Goal: Task Accomplishment & Management: Use online tool/utility

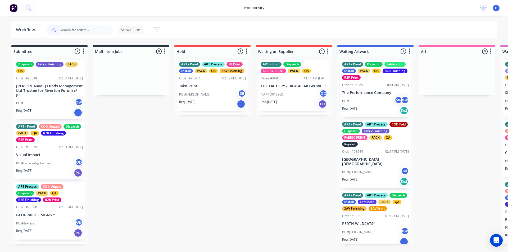
scroll to position [145, 0]
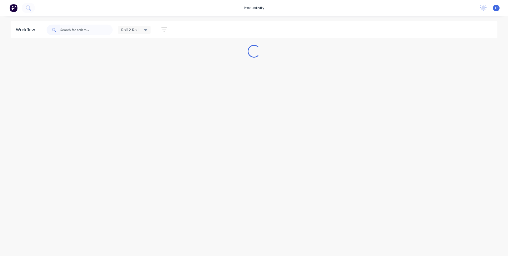
click at [70, 33] on input "text" at bounding box center [86, 30] width 52 height 11
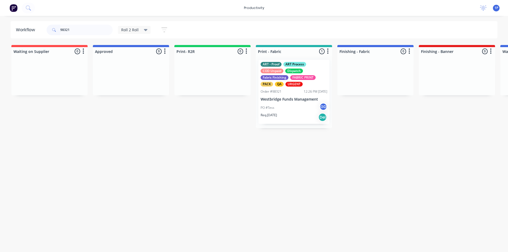
type input "98321"
click at [292, 110] on div "PO #Tess GD" at bounding box center [293, 108] width 67 height 10
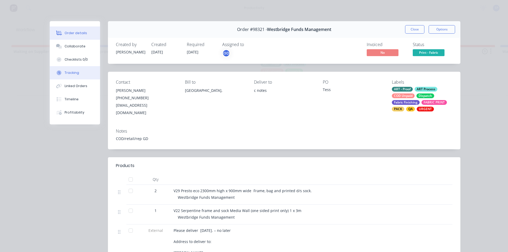
click at [74, 73] on div "Tracking" at bounding box center [71, 72] width 15 height 5
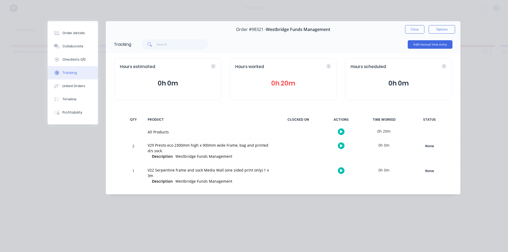
click at [342, 146] on icon "button" at bounding box center [341, 145] width 3 height 3
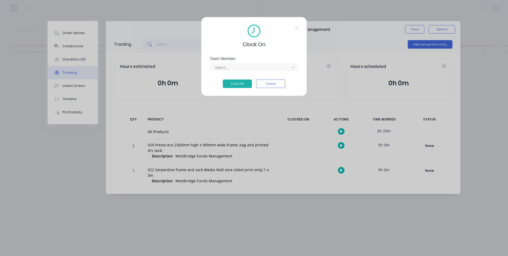
click at [242, 62] on div "Select..." at bounding box center [254, 66] width 88 height 9
click at [236, 72] on div "Team Member Select..." at bounding box center [254, 68] width 88 height 23
click at [235, 70] on div at bounding box center [250, 67] width 72 height 7
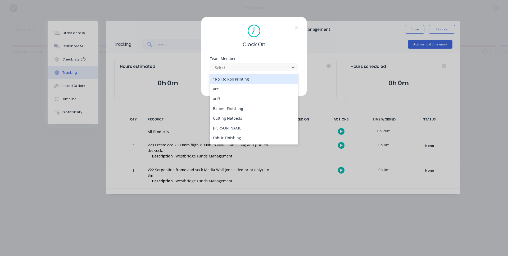
click at [229, 81] on div "1Roll to Roll Printing" at bounding box center [254, 79] width 88 height 10
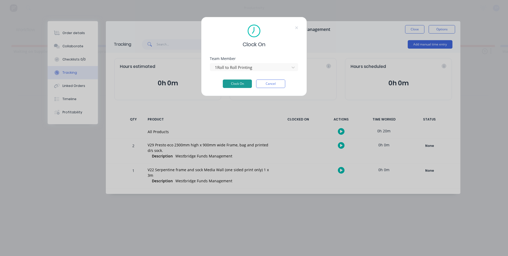
click at [229, 82] on button "Clock On" at bounding box center [237, 84] width 29 height 8
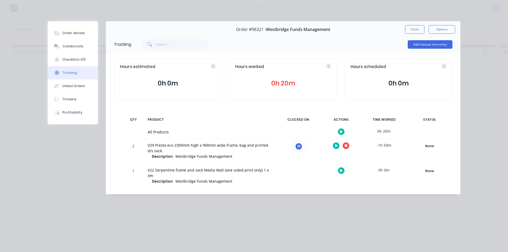
click at [345, 145] on icon "button" at bounding box center [345, 145] width 3 height 3
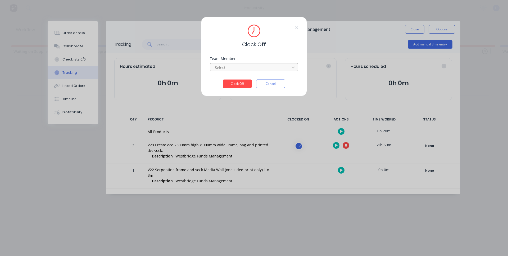
click at [231, 68] on div at bounding box center [250, 67] width 72 height 7
click at [219, 81] on div "1Roll to Roll Printing" at bounding box center [254, 79] width 88 height 10
click at [233, 84] on button "Clock Off" at bounding box center [237, 84] width 29 height 8
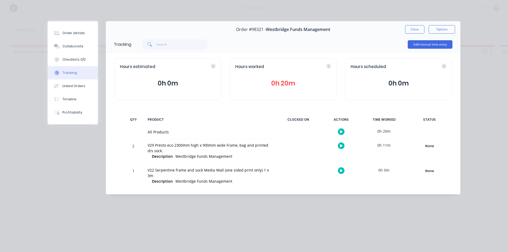
click at [340, 171] on icon "button" at bounding box center [341, 170] width 3 height 3
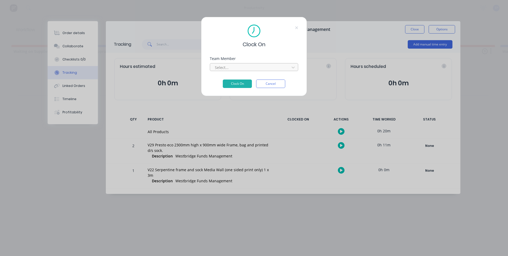
click at [249, 69] on div at bounding box center [250, 67] width 72 height 7
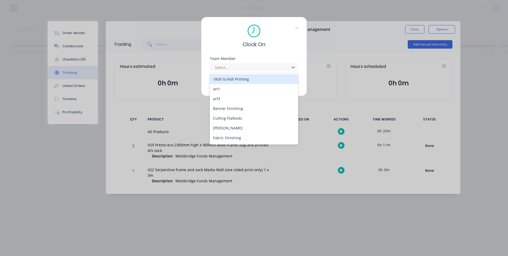
click at [238, 79] on div "1Roll to Roll Printing" at bounding box center [254, 79] width 88 height 10
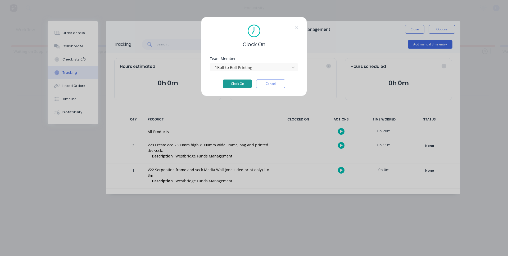
click at [235, 84] on button "Clock On" at bounding box center [237, 84] width 29 height 8
